Goal: Information Seeking & Learning: Learn about a topic

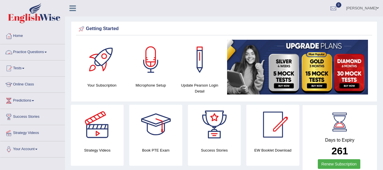
click at [27, 56] on link "Practice Questions" at bounding box center [32, 51] width 65 height 14
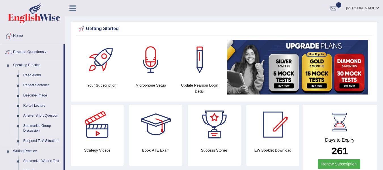
click at [33, 126] on link "Summarize Group Discussion" at bounding box center [42, 128] width 43 height 15
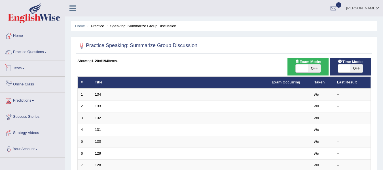
click at [53, 56] on link "Practice Questions" at bounding box center [32, 51] width 65 height 14
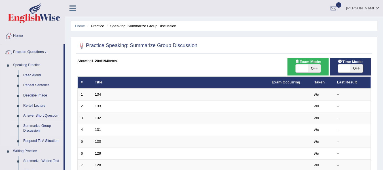
click at [41, 128] on link "Summarize Group Discussion" at bounding box center [42, 128] width 43 height 15
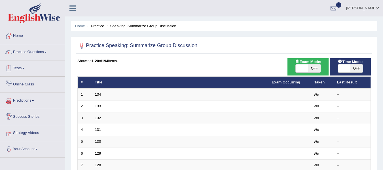
click at [48, 54] on link "Practice Questions" at bounding box center [32, 51] width 65 height 14
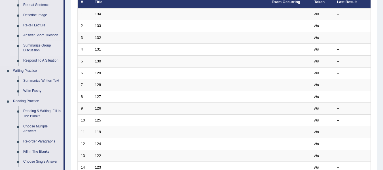
scroll to position [85, 0]
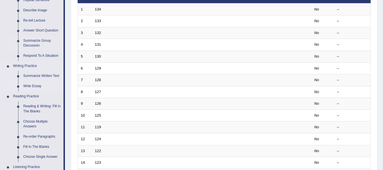
click at [35, 85] on link "Write Essay" at bounding box center [42, 86] width 43 height 10
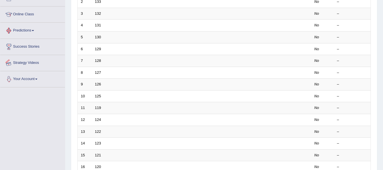
scroll to position [130, 0]
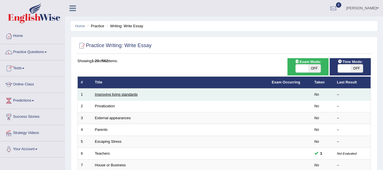
click at [101, 93] on link "Improving living standards" at bounding box center [116, 94] width 43 height 4
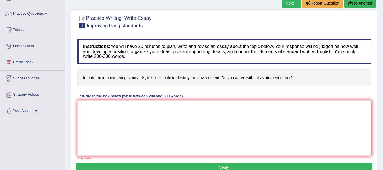
scroll to position [28, 0]
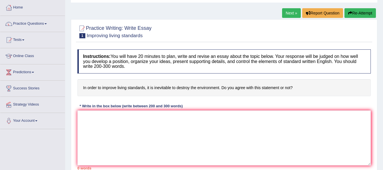
click at [86, 93] on div "Instructions: You will have 20 minutes to plan, write and revise an essay about…" at bounding box center [224, 110] width 296 height 126
click at [85, 119] on textarea at bounding box center [224, 137] width 294 height 55
click at [61, 29] on link "Practice Questions" at bounding box center [32, 23] width 65 height 14
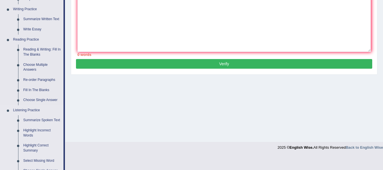
scroll to position [0, 0]
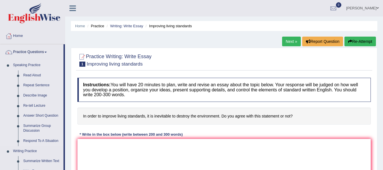
click at [39, 77] on link "Read Aloud" at bounding box center [42, 75] width 43 height 10
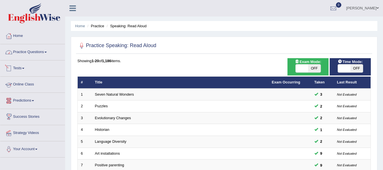
click at [38, 56] on link "Practice Questions" at bounding box center [32, 51] width 65 height 14
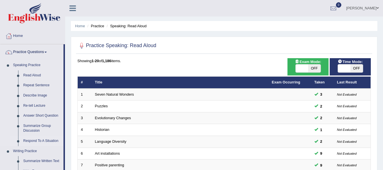
click at [43, 141] on link "Respond To A Situation" at bounding box center [42, 141] width 43 height 10
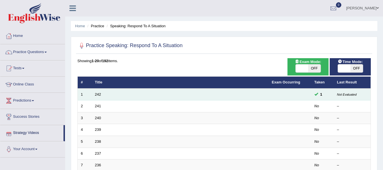
click at [94, 94] on td "242" at bounding box center [180, 94] width 177 height 12
click at [95, 94] on link "242" at bounding box center [98, 94] width 6 height 4
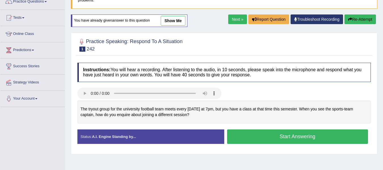
scroll to position [57, 0]
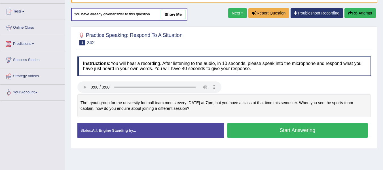
click at [254, 129] on button "Start Answering" at bounding box center [297, 130] width 141 height 14
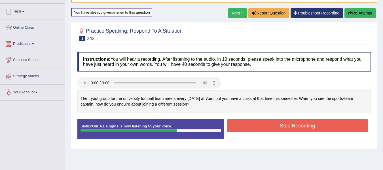
click at [254, 130] on button "Stop Recording" at bounding box center [297, 125] width 141 height 13
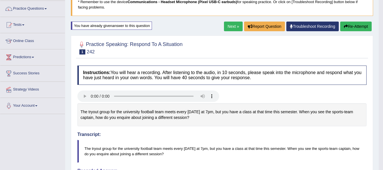
scroll to position [43, 0]
click at [356, 28] on button "Re-Attempt" at bounding box center [355, 27] width 31 height 10
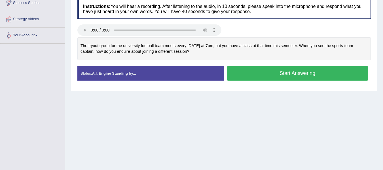
scroll to position [100, 0]
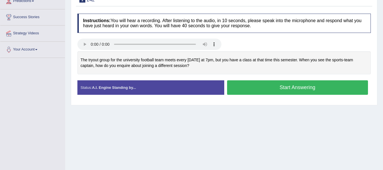
click at [318, 89] on button "Start Answering" at bounding box center [297, 87] width 141 height 14
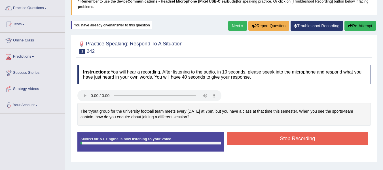
scroll to position [43, 0]
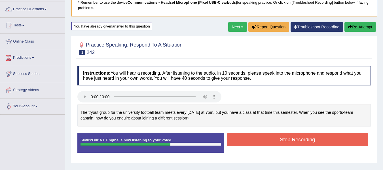
click at [251, 138] on button "Stop Recording" at bounding box center [297, 139] width 141 height 13
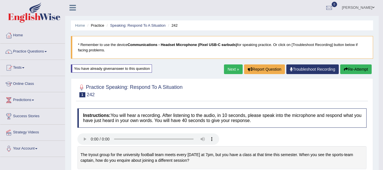
scroll to position [0, 0]
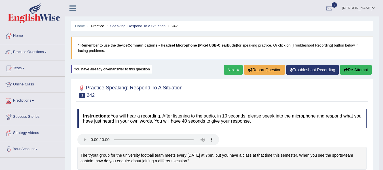
click at [236, 69] on link "Next »" at bounding box center [233, 70] width 19 height 10
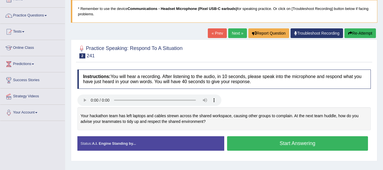
scroll to position [28, 0]
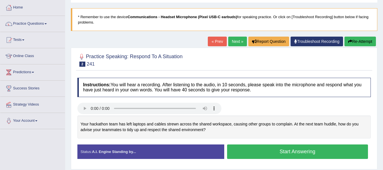
click at [234, 41] on link "Next »" at bounding box center [237, 42] width 19 height 10
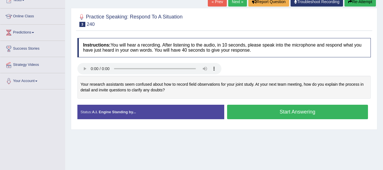
scroll to position [100, 0]
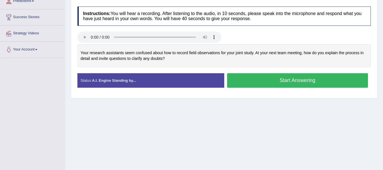
click at [317, 79] on button "Start Answering" at bounding box center [297, 80] width 141 height 14
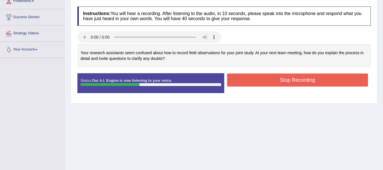
click at [265, 83] on button "Stop Recording" at bounding box center [297, 79] width 141 height 13
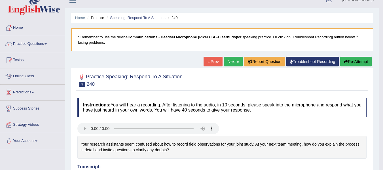
scroll to position [0, 0]
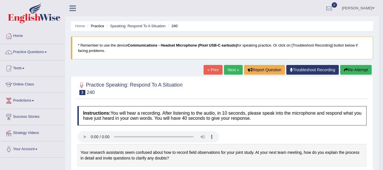
click at [360, 11] on link "[PERSON_NAME]" at bounding box center [358, 7] width 41 height 15
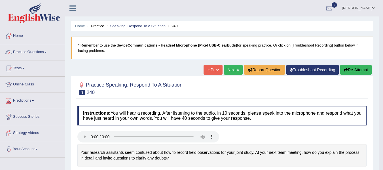
click at [44, 55] on link "Practice Questions" at bounding box center [32, 51] width 65 height 14
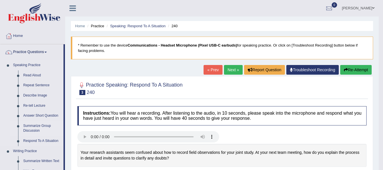
click at [38, 128] on link "Summarize Group Discussion" at bounding box center [42, 128] width 43 height 15
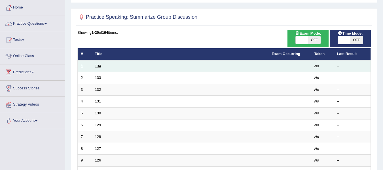
click at [98, 67] on link "134" at bounding box center [98, 66] width 6 height 4
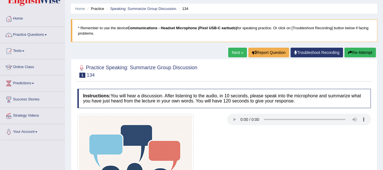
scroll to position [14, 0]
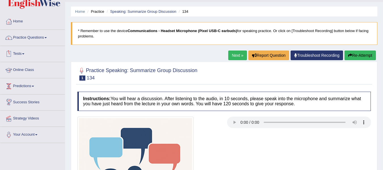
click at [39, 36] on link "Practice Questions" at bounding box center [32, 37] width 65 height 14
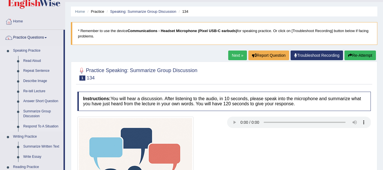
click at [39, 125] on link "Respond To A Situation" at bounding box center [42, 126] width 43 height 10
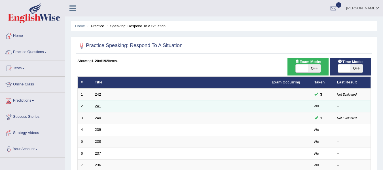
click at [99, 107] on link "241" at bounding box center [98, 106] width 6 height 4
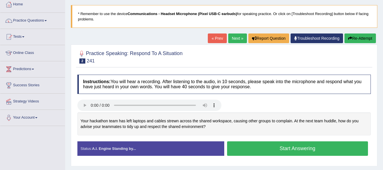
scroll to position [28, 0]
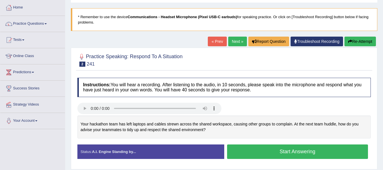
click at [231, 39] on link "Next »" at bounding box center [237, 42] width 19 height 10
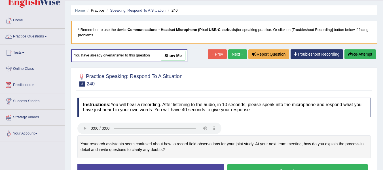
scroll to position [28, 0]
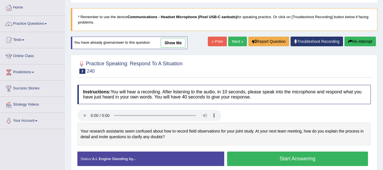
click at [246, 160] on button "Start Answering" at bounding box center [297, 158] width 141 height 14
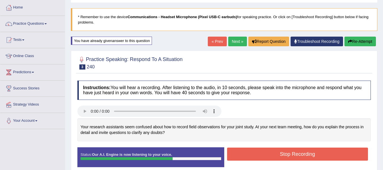
click at [247, 159] on button "Stop Recording" at bounding box center [297, 153] width 141 height 13
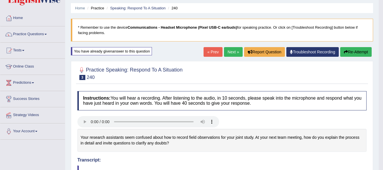
scroll to position [15, 0]
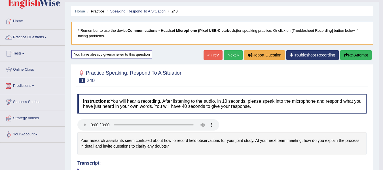
click at [233, 54] on link "Next »" at bounding box center [233, 55] width 19 height 10
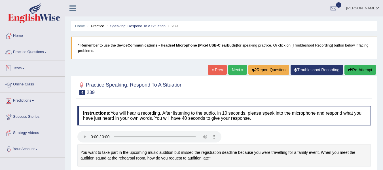
click at [24, 54] on link "Practice Questions" at bounding box center [32, 51] width 65 height 14
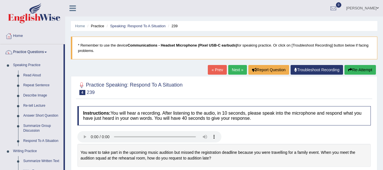
click at [23, 54] on link "Practice Questions" at bounding box center [31, 51] width 63 height 14
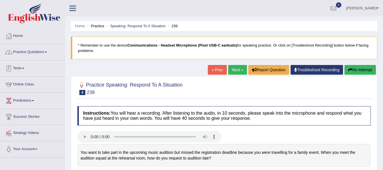
click at [44, 52] on link "Practice Questions" at bounding box center [32, 51] width 65 height 14
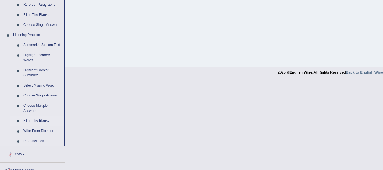
scroll to position [227, 0]
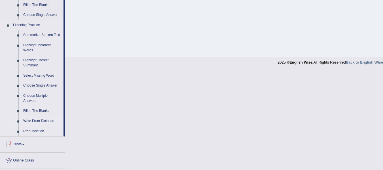
click at [40, 119] on link "Write From Dictation" at bounding box center [42, 121] width 43 height 10
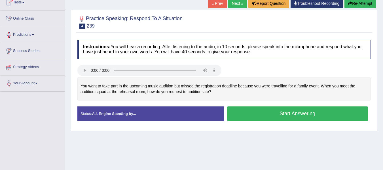
scroll to position [76, 0]
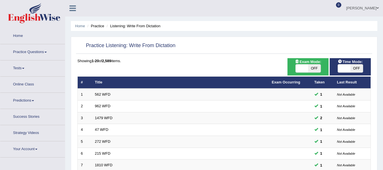
click at [29, 50] on link "Practice Questions" at bounding box center [32, 51] width 65 height 14
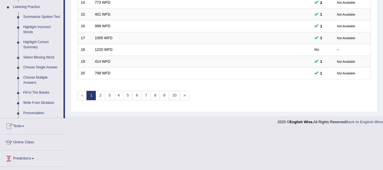
scroll to position [255, 0]
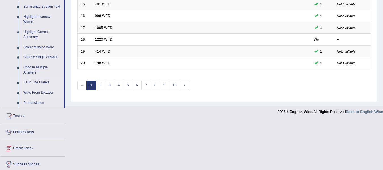
click at [38, 85] on link "Fill In The Blanks" at bounding box center [42, 82] width 43 height 10
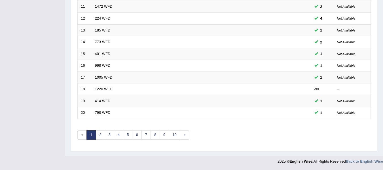
scroll to position [85, 0]
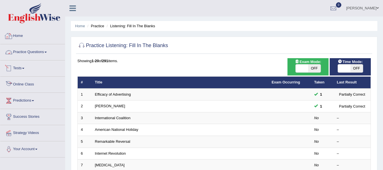
click at [45, 55] on link "Practice Questions" at bounding box center [32, 51] width 65 height 14
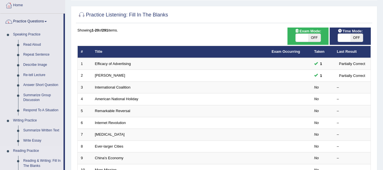
scroll to position [85, 0]
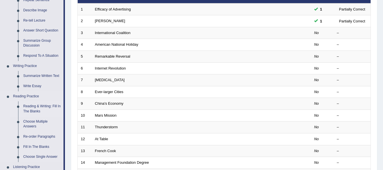
click at [38, 107] on link "Reading & Writing: Fill In The Blanks" at bounding box center [42, 108] width 43 height 15
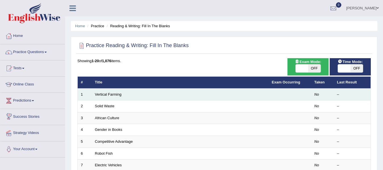
click at [116, 91] on td "Vertical Farming" at bounding box center [180, 94] width 177 height 12
click at [115, 93] on link "Vertical Farming" at bounding box center [108, 94] width 27 height 4
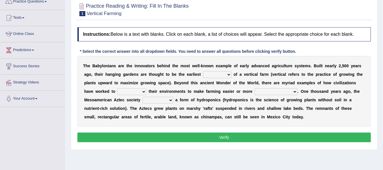
scroll to position [57, 0]
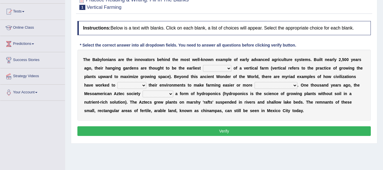
click at [213, 71] on select "prototype failure discredit protocol" at bounding box center [217, 68] width 28 height 7
click at [203, 65] on select "prototype failure discredit protocol" at bounding box center [217, 68] width 28 height 7
click at [226, 73] on div "T h e B a b y l o n i a n s a r e t h e i n n o v a t o r s b e h i n d t h e m…" at bounding box center [224, 85] width 294 height 71
click at [225, 68] on select "prototype failure discredit protocol" at bounding box center [217, 68] width 28 height 7
select select "prototype"
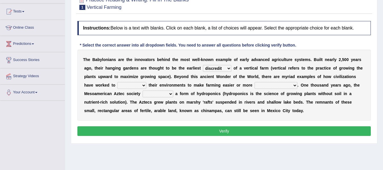
click at [203, 65] on select "prototype failure discredit protocol" at bounding box center [217, 68] width 28 height 7
click at [125, 82] on div "T h e B a b y l o n i a n s a r e t h e i n n o v a t o r s b e h i n d t h e m…" at bounding box center [224, 85] width 294 height 71
click at [125, 83] on select "manipulate escape respect disarrange" at bounding box center [131, 85] width 29 height 7
select select "escape"
click at [117, 82] on select "manipulate escape respect disarrange" at bounding box center [131, 85] width 29 height 7
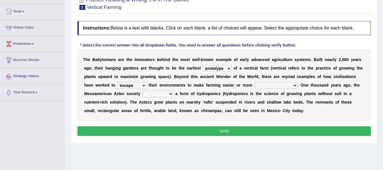
click at [275, 85] on select "productive constructive connective counterproductive" at bounding box center [276, 85] width 43 height 7
select select "productive"
click at [255, 82] on select "productive constructive connective counterproductive" at bounding box center [276, 85] width 43 height 7
click at [172, 94] on select "domineered volunteered pioneered engineered" at bounding box center [158, 93] width 31 height 7
select select "volunteered"
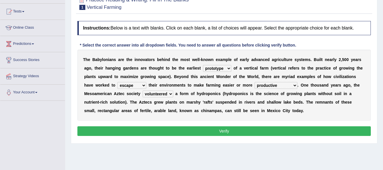
click at [143, 90] on select "domineered volunteered pioneered engineered" at bounding box center [158, 93] width 31 height 7
click at [189, 136] on div "Instructions: Below is a text with blanks. Click on each blank, a list of choic…" at bounding box center [224, 79] width 296 height 122
click at [189, 132] on button "Verify" at bounding box center [224, 131] width 294 height 10
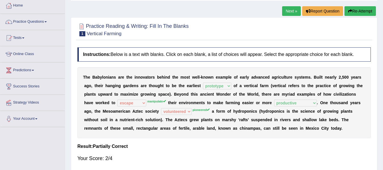
scroll to position [0, 0]
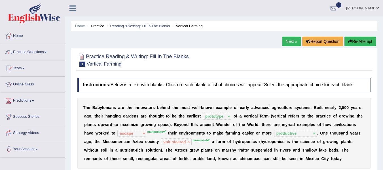
click at [290, 42] on link "Next »" at bounding box center [291, 42] width 19 height 10
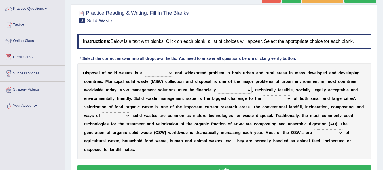
scroll to position [57, 0]
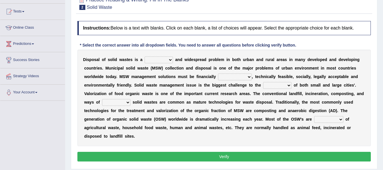
click at [166, 60] on select "slanting stinging stalling shafting" at bounding box center [159, 59] width 28 height 7
select select "slanting"
click at [145, 56] on select "slanting stinging stalling shafting" at bounding box center [159, 59] width 28 height 7
click at [226, 75] on select "unattainable sustainable objectionable treasonable" at bounding box center [235, 76] width 34 height 7
select select "sustainable"
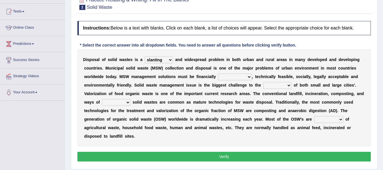
click at [218, 73] on select "unattainable sustainable objectionable treasonable" at bounding box center [235, 76] width 34 height 7
click at [271, 83] on select "plants culture authorities history" at bounding box center [277, 85] width 28 height 7
select select "culture"
click at [263, 82] on select "plants culture authorities history" at bounding box center [277, 85] width 28 height 7
click at [123, 102] on select "reserving preserving deserving handling" at bounding box center [116, 102] width 28 height 7
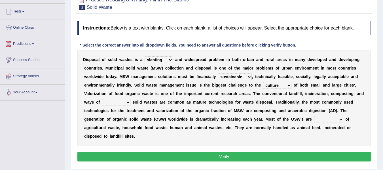
select select "preserving"
click at [102, 99] on select "reserving preserving deserving handling" at bounding box center [116, 102] width 28 height 7
click at [330, 120] on select "composed disposed composing disposing" at bounding box center [328, 119] width 29 height 7
click at [313, 121] on b at bounding box center [313, 119] width 2 height 5
click at [317, 118] on select "composed disposed composing disposing" at bounding box center [328, 119] width 29 height 7
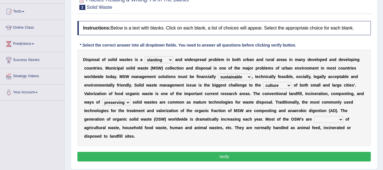
select select "composed"
click at [314, 116] on select "composed disposed composing disposing" at bounding box center [328, 119] width 29 height 7
click at [226, 154] on button "Verify" at bounding box center [224, 157] width 294 height 10
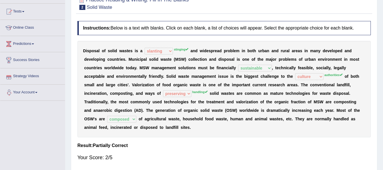
click at [29, 102] on div "Toggle navigation Home Practice Questions Speaking Practice Read Aloud Repeat S…" at bounding box center [191, 90] width 383 height 295
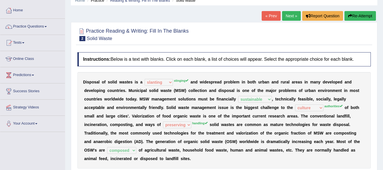
scroll to position [0, 0]
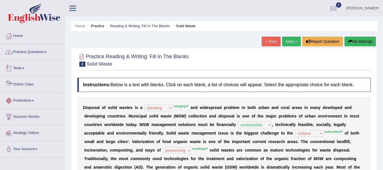
click at [25, 49] on link "Practice Questions" at bounding box center [32, 51] width 65 height 14
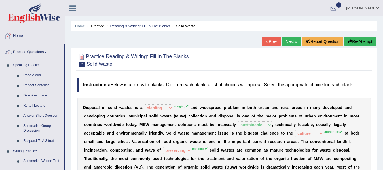
click at [26, 37] on link "Home" at bounding box center [32, 35] width 65 height 14
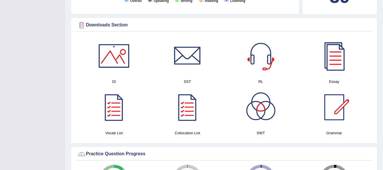
scroll to position [255, 0]
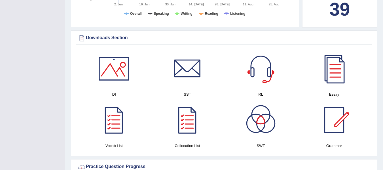
click at [334, 117] on div at bounding box center [335, 120] width 40 height 40
